Goal: Task Accomplishment & Management: Manage account settings

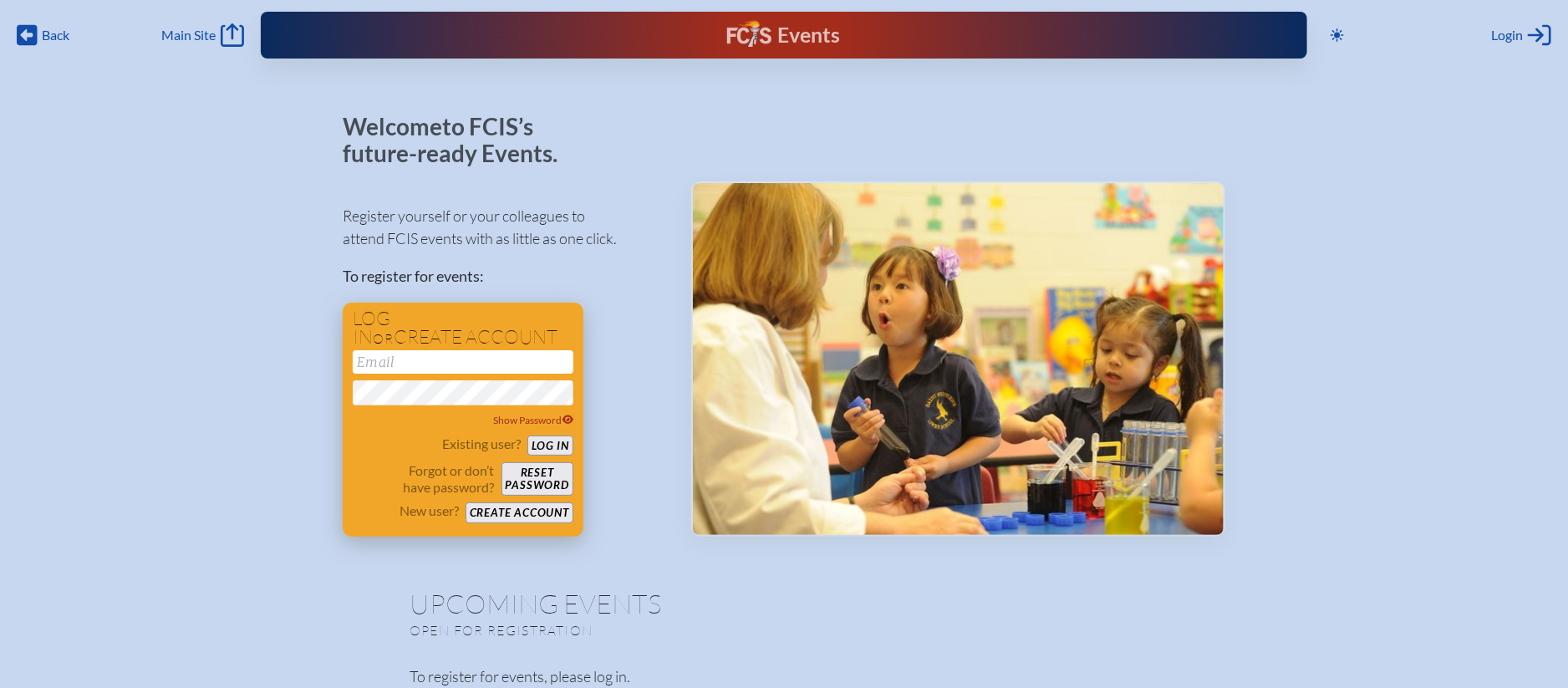
type input "[EMAIL_ADDRESS][DOMAIN_NAME]"
click at [560, 439] on button "Log in" at bounding box center [550, 446] width 46 height 21
